Goal: Complete application form

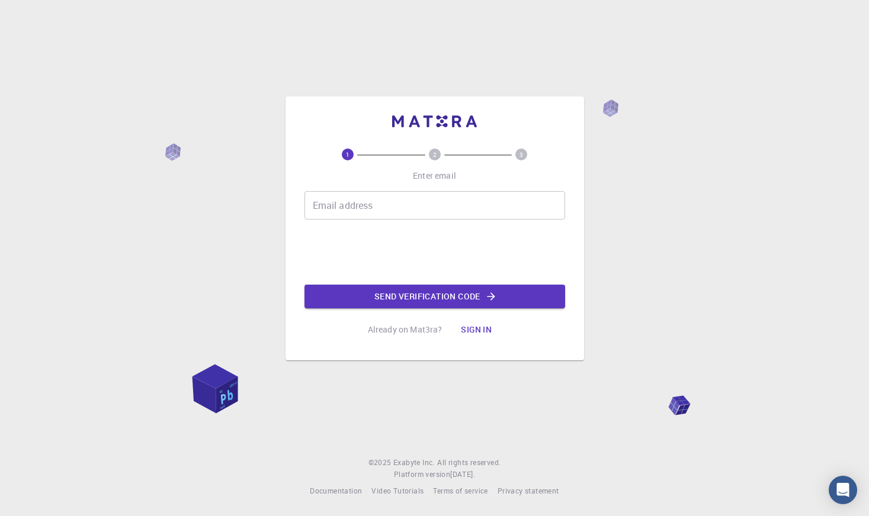
click at [467, 203] on input "Email address" at bounding box center [434, 205] width 261 height 28
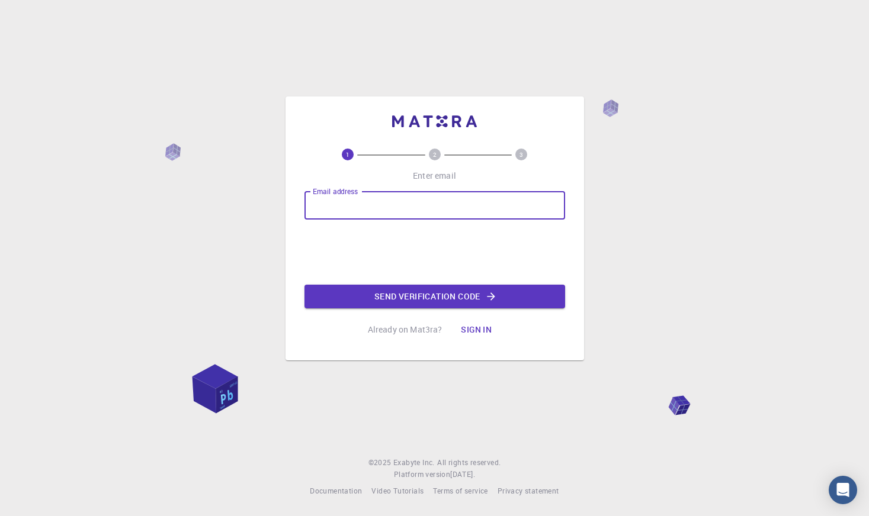
type input "[EMAIL_ADDRESS][DOMAIN_NAME]"
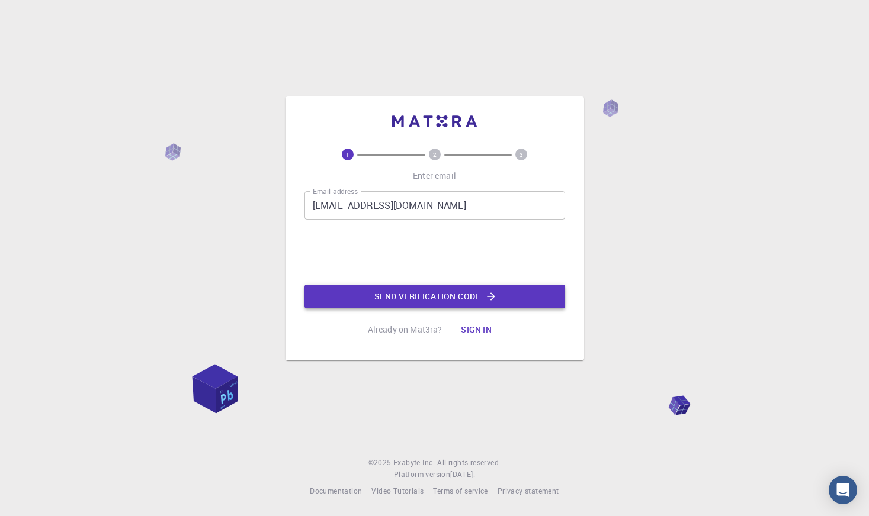
click at [416, 296] on button "Send verification code" at bounding box center [434, 297] width 261 height 24
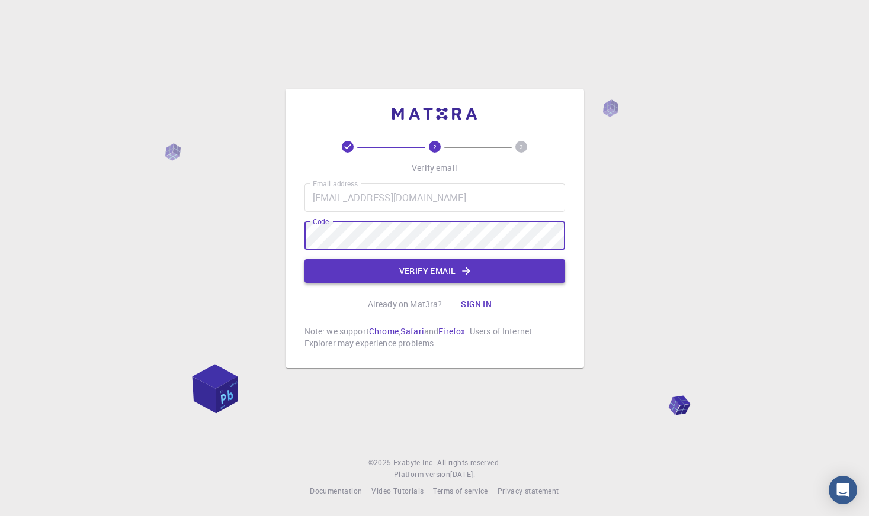
click at [416, 274] on button "Verify email" at bounding box center [434, 271] width 261 height 24
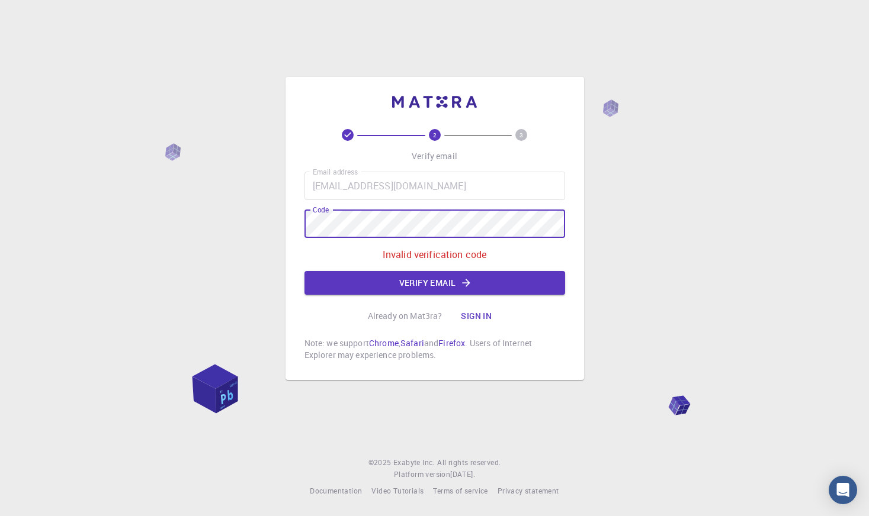
click at [238, 212] on div "2 3 Verify email Email address [EMAIL_ADDRESS][DOMAIN_NAME] Email address Code …" at bounding box center [434, 258] width 869 height 516
click at [422, 282] on button "Verify email" at bounding box center [434, 283] width 261 height 24
click at [675, 203] on div "2 3 Verify email Email address [EMAIL_ADDRESS][DOMAIN_NAME] Email address Code …" at bounding box center [434, 258] width 869 height 516
click at [210, 214] on div "2 3 Verify email Email address [EMAIL_ADDRESS][DOMAIN_NAME] Email address Code …" at bounding box center [434, 258] width 869 height 516
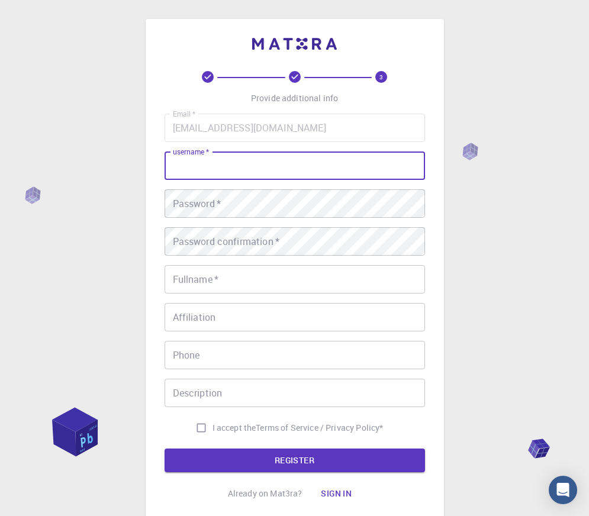
click at [276, 152] on input "username   *" at bounding box center [295, 166] width 261 height 28
type input "[PERSON_NAME]"
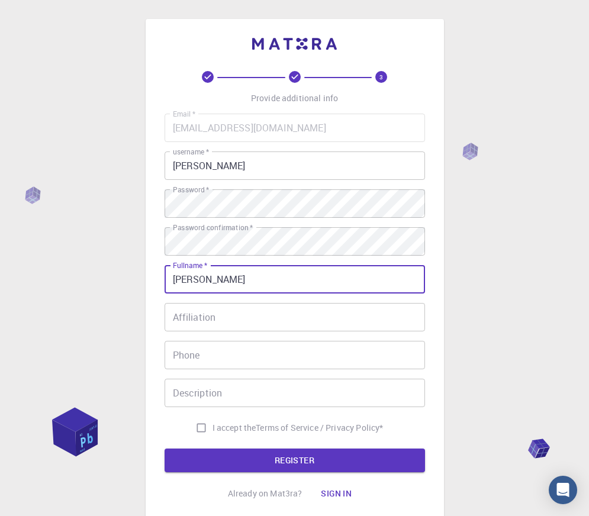
type input "[PERSON_NAME]"
type input "643829756"
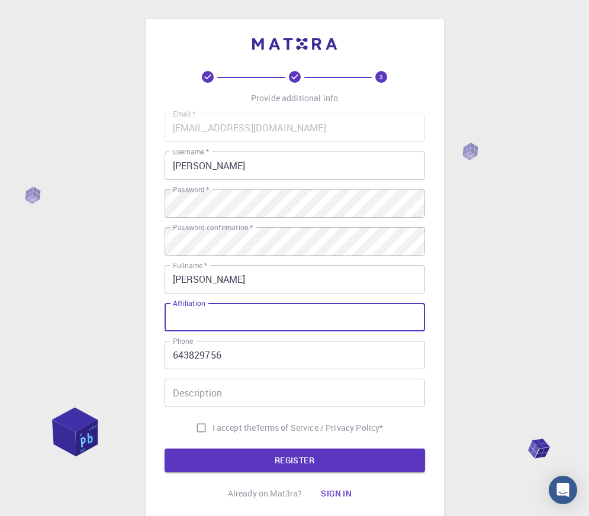
click at [278, 323] on input "Affiliation" at bounding box center [295, 317] width 261 height 28
type input "a"
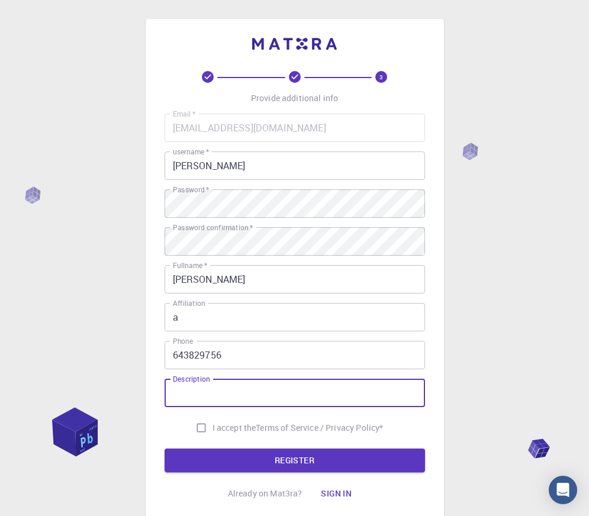
drag, startPoint x: 248, startPoint y: 388, endPoint x: 213, endPoint y: 420, distance: 46.9
click at [248, 388] on input "Description" at bounding box center [295, 393] width 261 height 28
type input "a"
click at [198, 428] on input "I accept the Terms of Service / Privacy Policy *" at bounding box center [201, 428] width 23 height 23
checkbox input "true"
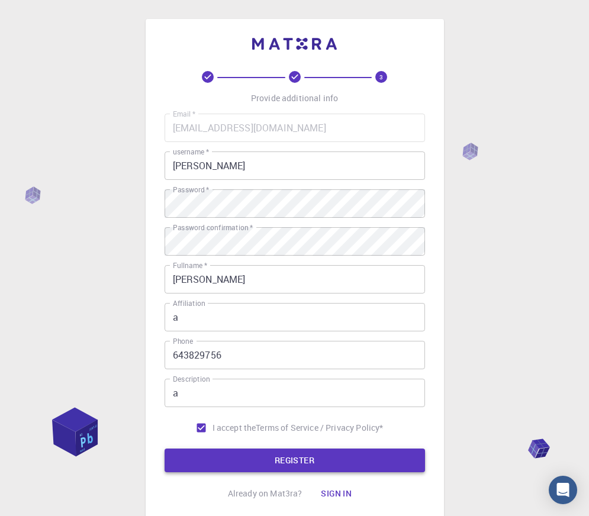
click at [250, 457] on button "REGISTER" at bounding box center [295, 461] width 261 height 24
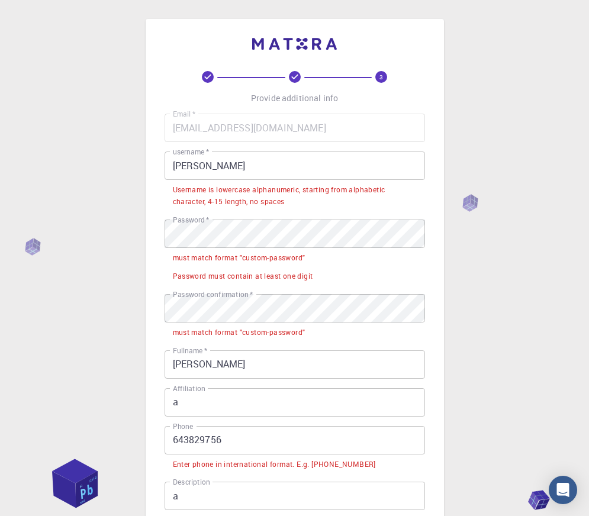
click at [0, 185] on html "3 Provide additional info Email   * [EMAIL_ADDRESS][DOMAIN_NAME] Email   * user…" at bounding box center [294, 353] width 589 height 706
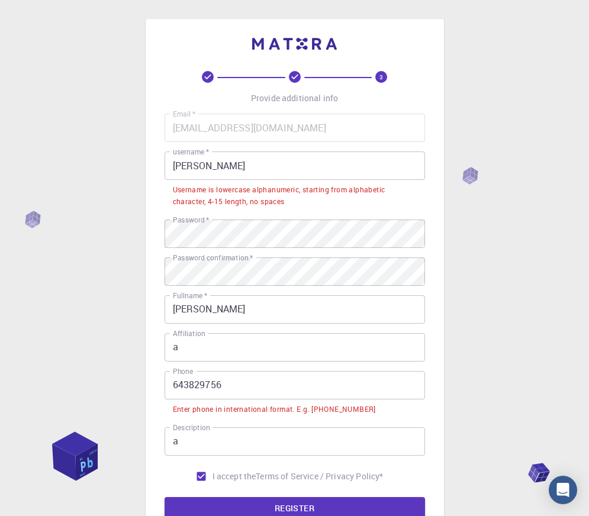
click at [158, 392] on div "3 Provide additional info Email   * [EMAIL_ADDRESS][DOMAIN_NAME] Email   * user…" at bounding box center [295, 296] width 298 height 554
click at [169, 391] on input "643829756" at bounding box center [295, 385] width 261 height 28
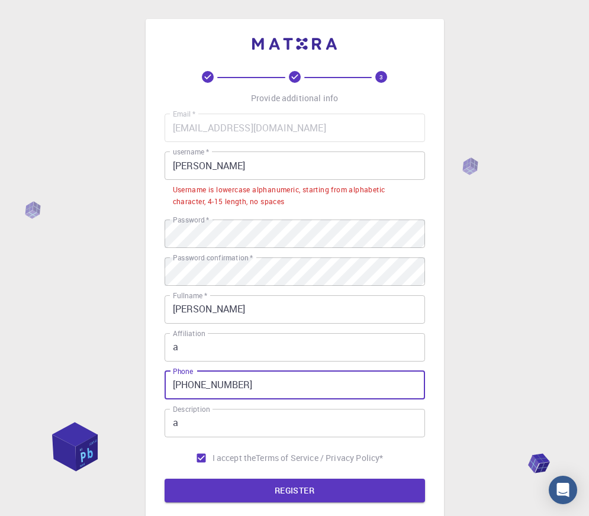
type input "[PHONE_NUMBER]"
click at [217, 475] on form "Email   * [EMAIL_ADDRESS][DOMAIN_NAME] Email   * username   * [PERSON_NAME] use…" at bounding box center [295, 308] width 261 height 389
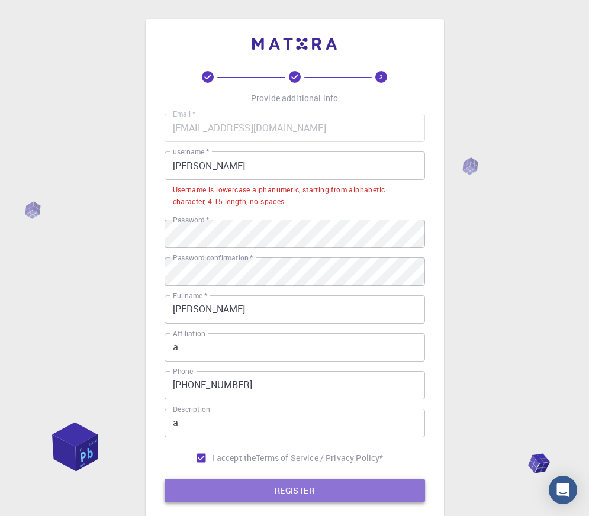
click at [234, 483] on button "REGISTER" at bounding box center [295, 491] width 261 height 24
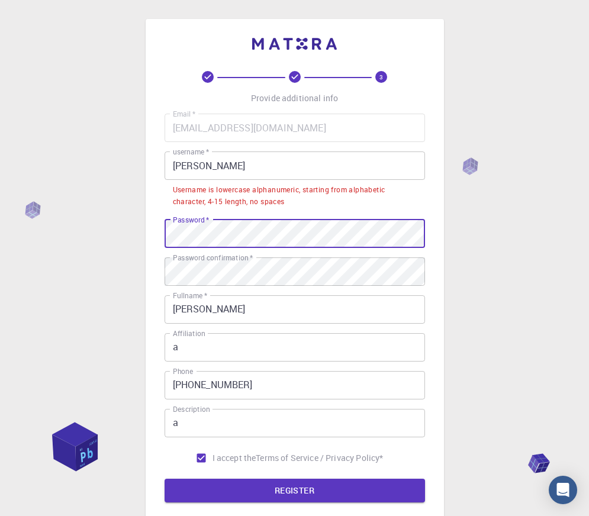
click at [52, 242] on div "3 Provide additional info Email   * [EMAIL_ADDRESS][DOMAIN_NAME] Email   * user…" at bounding box center [294, 316] width 589 height 633
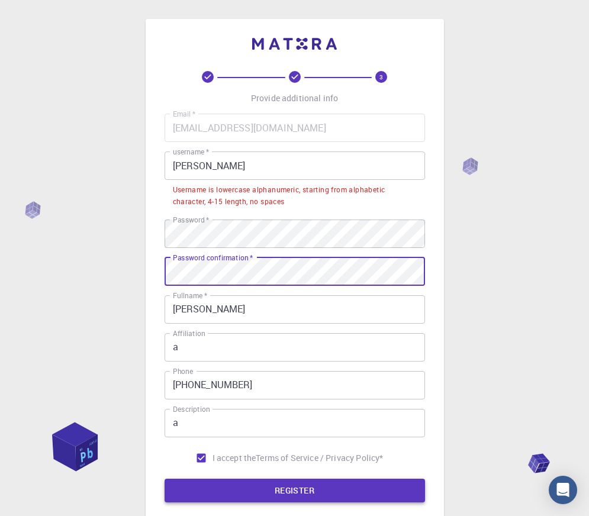
click at [301, 484] on button "REGISTER" at bounding box center [295, 491] width 261 height 24
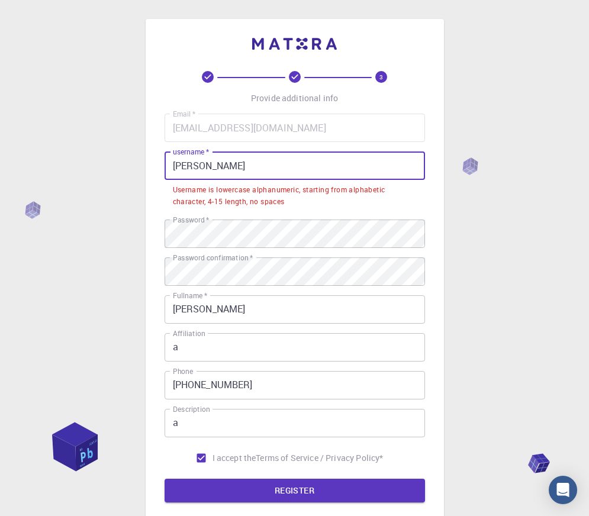
drag, startPoint x: 355, startPoint y: 168, endPoint x: 117, endPoint y: 174, distance: 238.7
click at [117, 174] on div "3 Provide additional info Email   * [EMAIL_ADDRESS][DOMAIN_NAME] Email   * user…" at bounding box center [294, 316] width 589 height 633
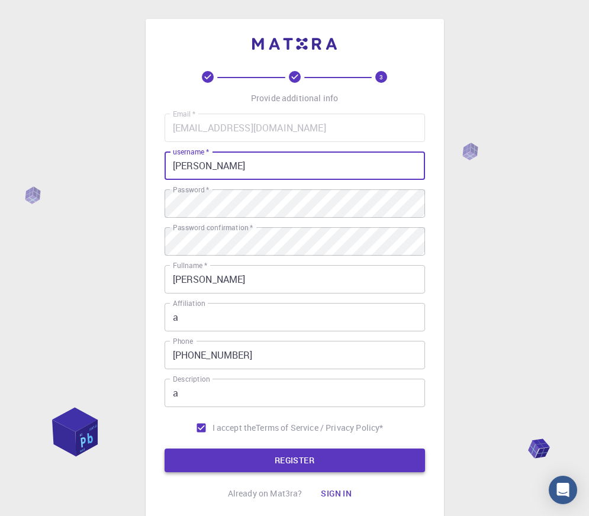
click at [284, 459] on button "REGISTER" at bounding box center [295, 461] width 261 height 24
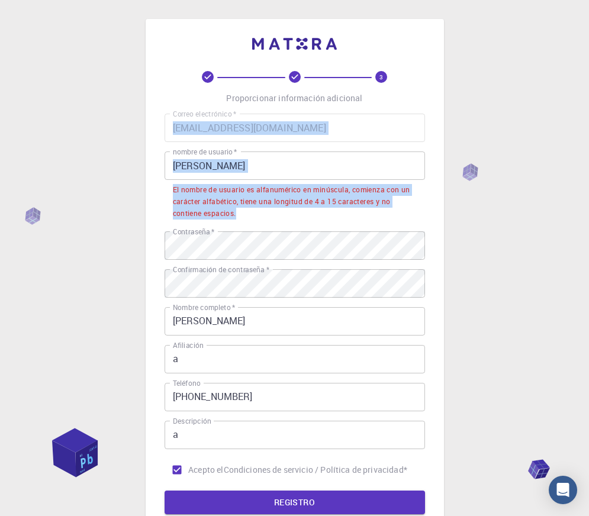
drag, startPoint x: 249, startPoint y: 221, endPoint x: 163, endPoint y: 192, distance: 90.8
click at [163, 192] on div "3 Proporcionar información adicional Correo electrónico   * [EMAIL_ADDRESS][DOM…" at bounding box center [295, 293] width 298 height 548
click at [172, 194] on li "El nombre de usuario es alfanumérico en minúscula, comienza con un carácter alf…" at bounding box center [295, 201] width 261 height 42
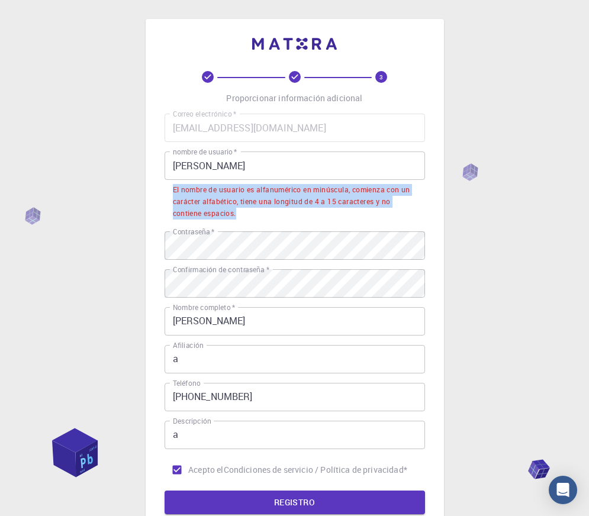
drag, startPoint x: 171, startPoint y: 188, endPoint x: 239, endPoint y: 218, distance: 75.0
click at [239, 218] on li "El nombre de usuario es alfanumérico en minúscula, comienza con un carácter alf…" at bounding box center [295, 201] width 261 height 42
copy font "El nombre de usuario es alfanumérico en minúscula, comienza con un carácter alf…"
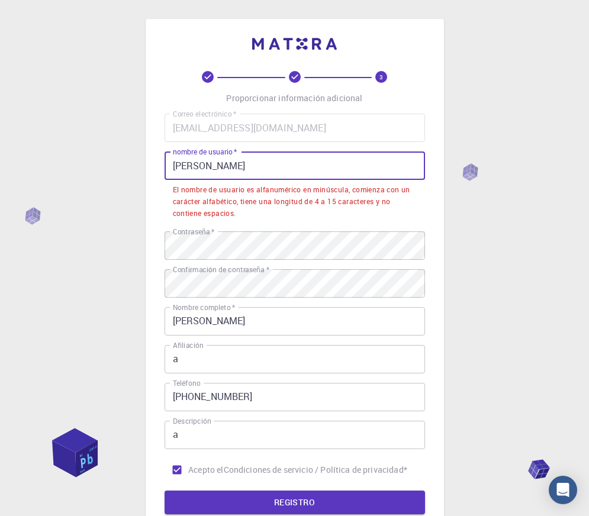
drag, startPoint x: 309, startPoint y: 172, endPoint x: 50, endPoint y: 178, distance: 258.2
click at [54, 178] on div "3 Proporcionar información adicional Correo electrónico   * [EMAIL_ADDRESS][DOM…" at bounding box center [294, 322] width 589 height 644
paste input "[PERSON_NAME]"
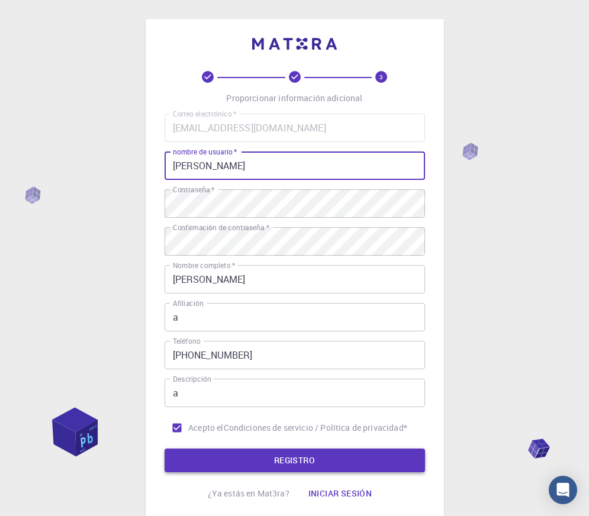
type input "[PERSON_NAME]"
click at [278, 457] on font "REGISTRO" at bounding box center [294, 460] width 41 height 11
